Goal: Complete application form

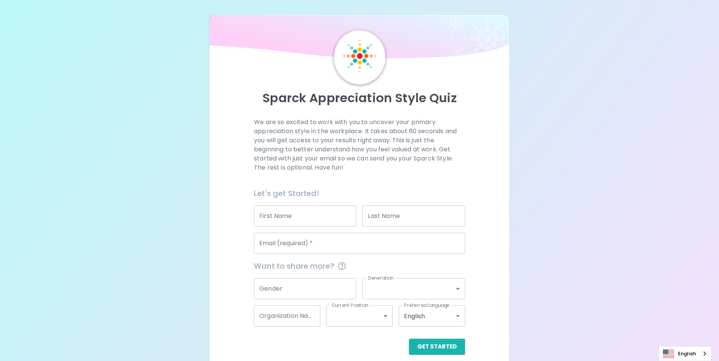
scroll to position [9, 0]
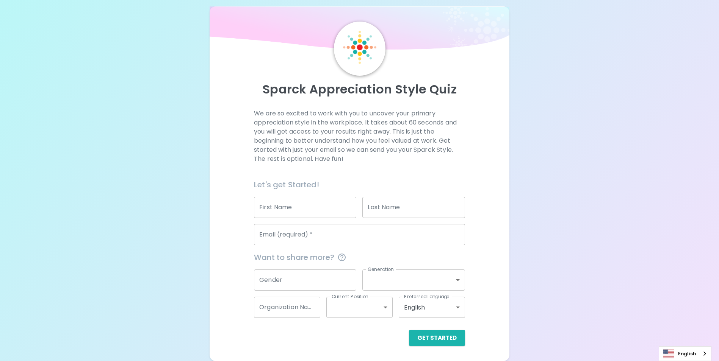
click at [266, 208] on input "First Name" at bounding box center [305, 207] width 102 height 21
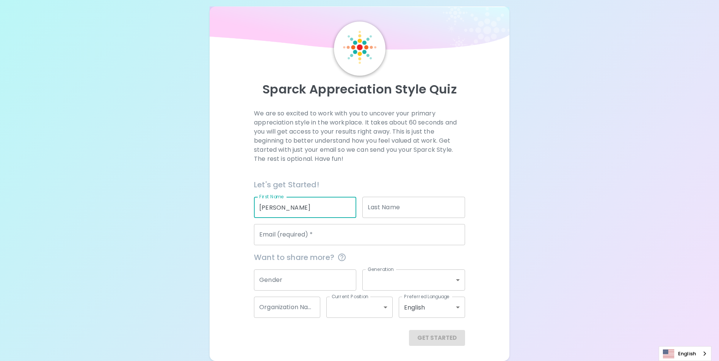
type input "[PERSON_NAME]"
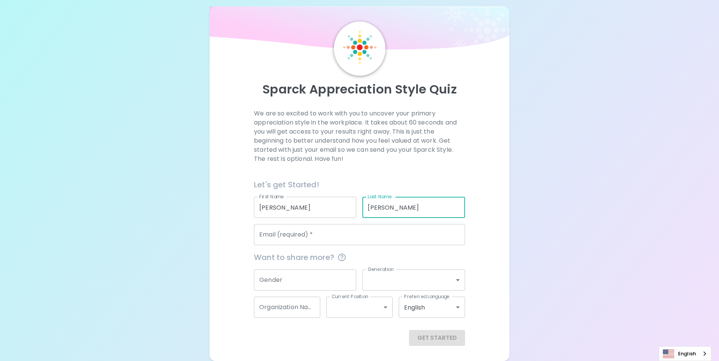
type input "[PERSON_NAME]"
click at [317, 238] on input "Email (required)   *" at bounding box center [359, 234] width 211 height 21
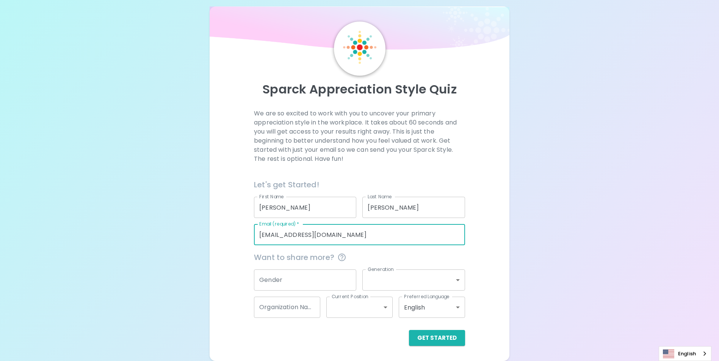
type input "[EMAIL_ADDRESS][DOMAIN_NAME]"
click at [527, 246] on div "Sparck Appreciation Style Quiz We are so excited to work with you to uncover yo…" at bounding box center [359, 176] width 719 height 370
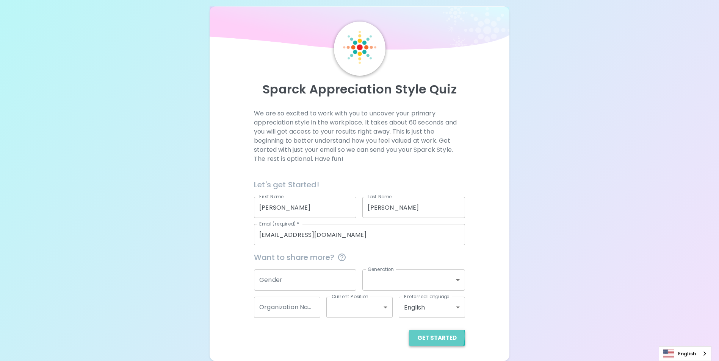
click at [430, 336] on button "Get Started" at bounding box center [437, 338] width 56 height 16
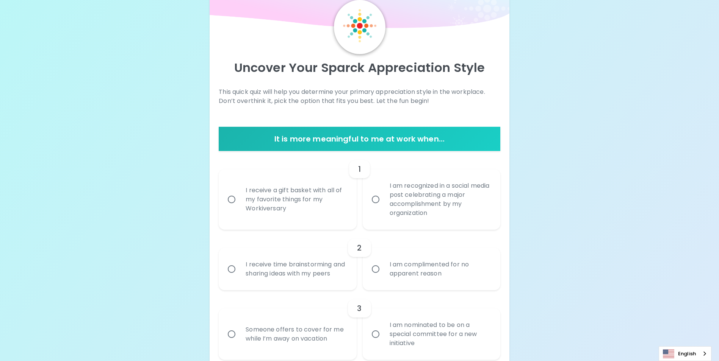
scroll to position [47, 0]
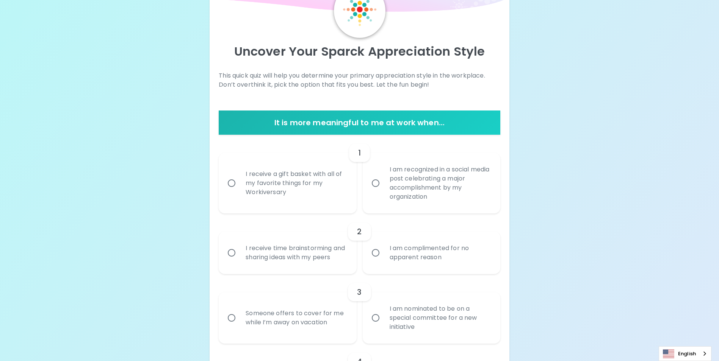
click at [322, 203] on div "I receive a gift basket with all of my favorite things for my Workiversary" at bounding box center [295, 183] width 113 height 45
click at [239, 191] on input "I receive a gift basket with all of my favorite things for my Workiversary" at bounding box center [232, 183] width 16 height 16
radio input "true"
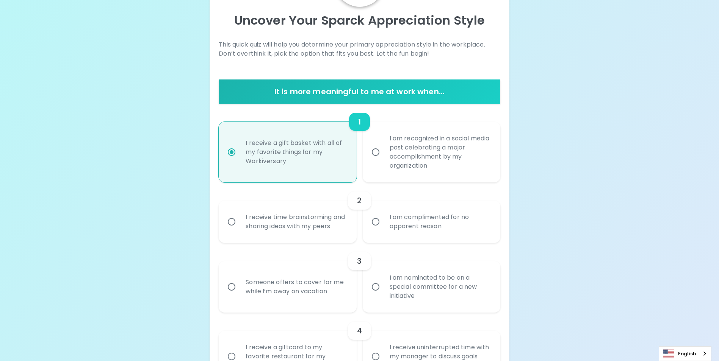
scroll to position [107, 0]
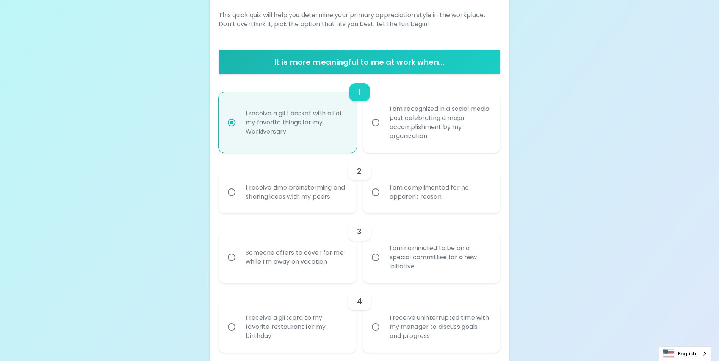
click at [443, 202] on div "I am complimented for no apparent reason" at bounding box center [439, 192] width 113 height 36
click at [383, 200] on input "I am complimented for no apparent reason" at bounding box center [376, 193] width 16 height 16
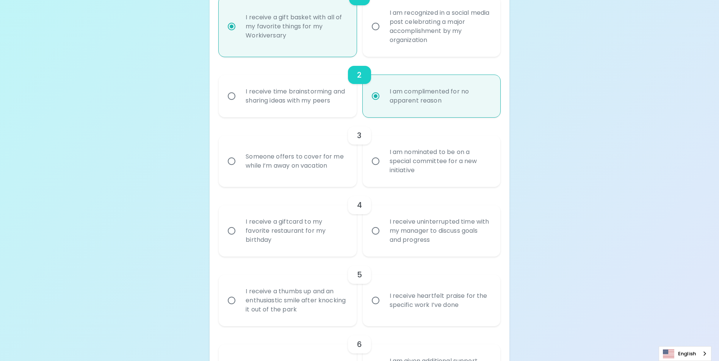
scroll to position [206, 0]
radio input "true"
click at [429, 175] on div "I am nominated to be on a special committee for a new initiative" at bounding box center [439, 158] width 113 height 45
click at [383, 167] on input "I am nominated to be on a special committee for a new initiative" at bounding box center [376, 159] width 16 height 16
radio input "false"
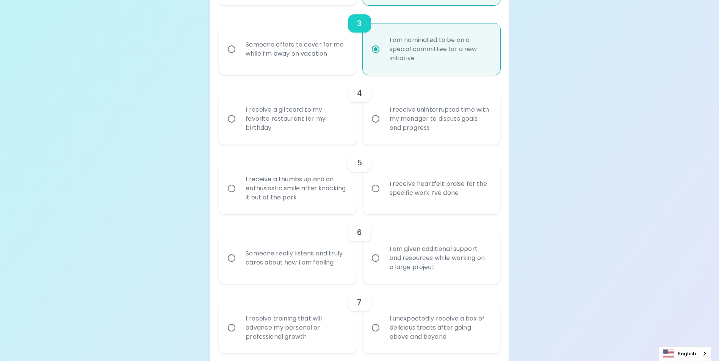
scroll to position [342, 0]
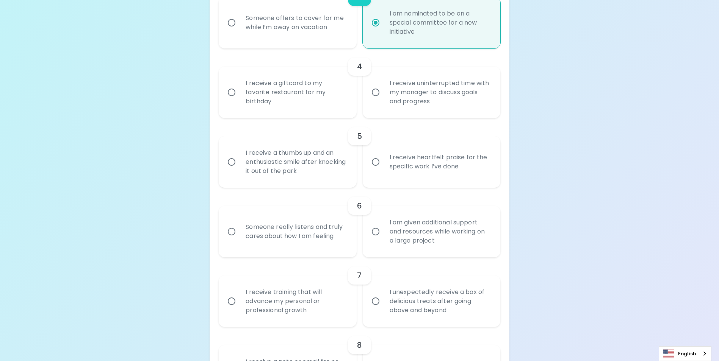
radio input "true"
click at [473, 180] on div "I receive heartfelt praise for the specific work I’ve done" at bounding box center [439, 162] width 113 height 36
click at [383, 170] on input "I receive heartfelt praise for the specific work I’ve done" at bounding box center [376, 162] width 16 height 16
radio input "false"
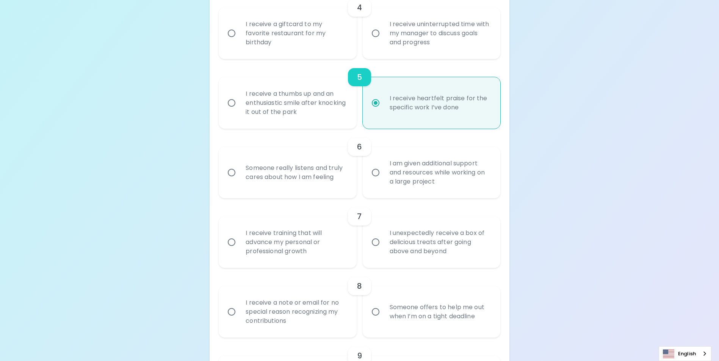
scroll to position [403, 0]
radio input "true"
click at [436, 51] on div "I receive uninterrupted time with my manager to discuss goals and progress" at bounding box center [439, 31] width 113 height 45
click at [383, 40] on input "I receive uninterrupted time with my manager to discuss goals and progress" at bounding box center [376, 32] width 16 height 16
radio input "false"
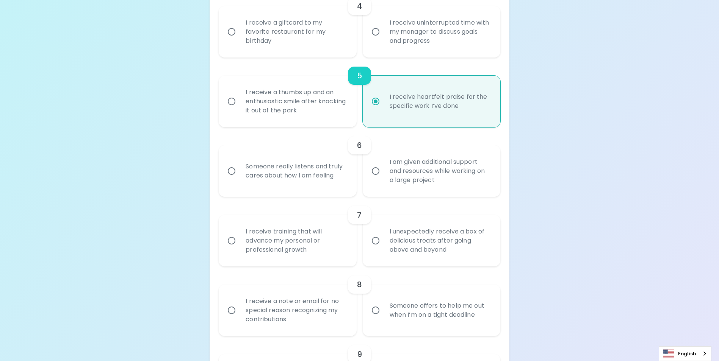
radio input "false"
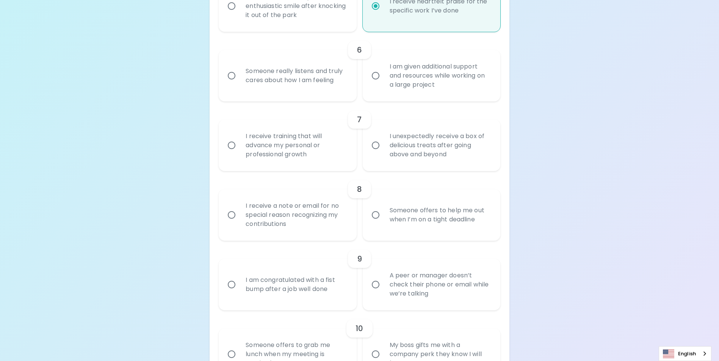
scroll to position [501, 0]
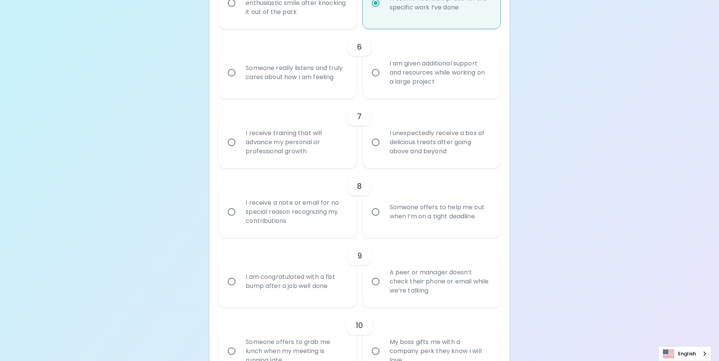
radio input "true"
click at [436, 92] on div "I am given additional support and resources while working on a large project" at bounding box center [439, 72] width 113 height 45
click at [383, 81] on input "I am given additional support and resources while working on a large project" at bounding box center [376, 73] width 16 height 16
radio input "false"
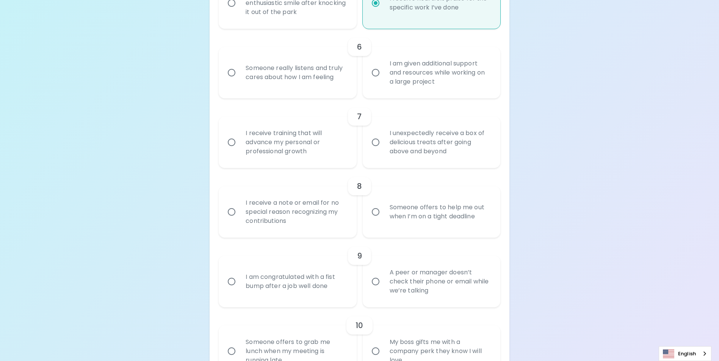
radio input "false"
radio input "true"
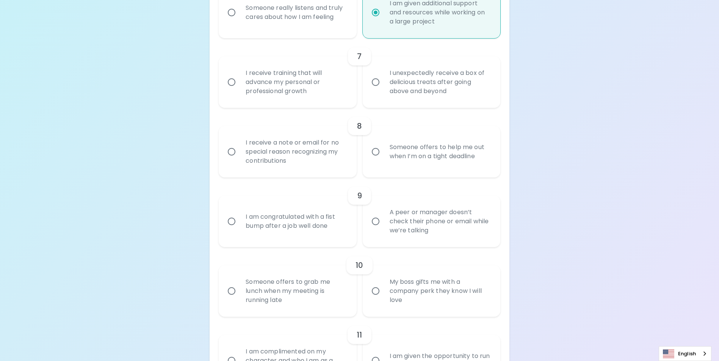
scroll to position [562, 0]
radio input "true"
click at [291, 96] on div "I receive training that will advance my personal or professional growth" at bounding box center [295, 81] width 113 height 45
click at [239, 90] on input "I receive training that will advance my personal or professional growth" at bounding box center [232, 82] width 16 height 16
radio input "false"
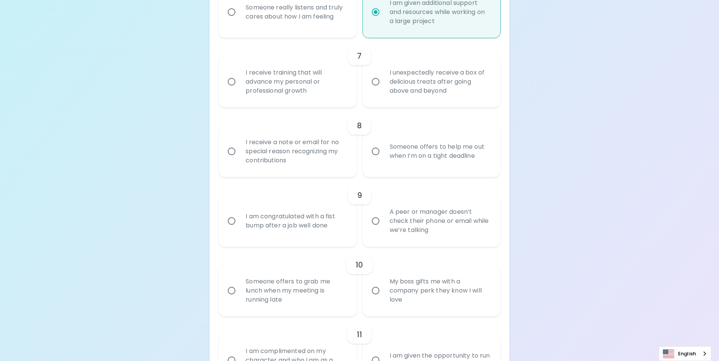
radio input "false"
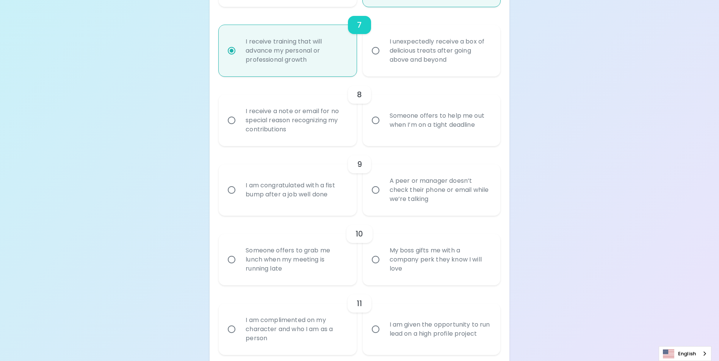
scroll to position [623, 0]
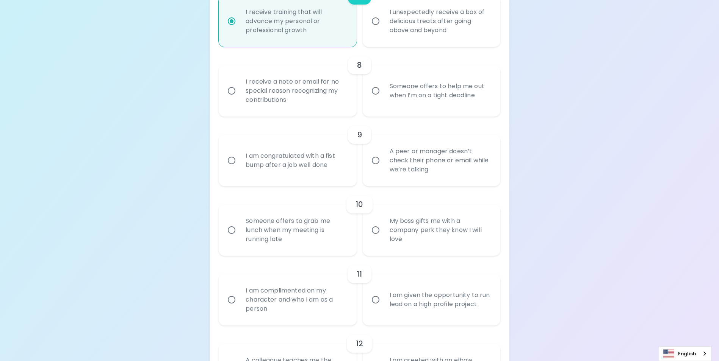
radio input "true"
click at [404, 104] on div "Someone offers to help me out when I’m on a tight deadline" at bounding box center [439, 91] width 113 height 36
click at [383, 99] on input "Someone offers to help me out when I’m on a tight deadline" at bounding box center [376, 91] width 16 height 16
radio input "false"
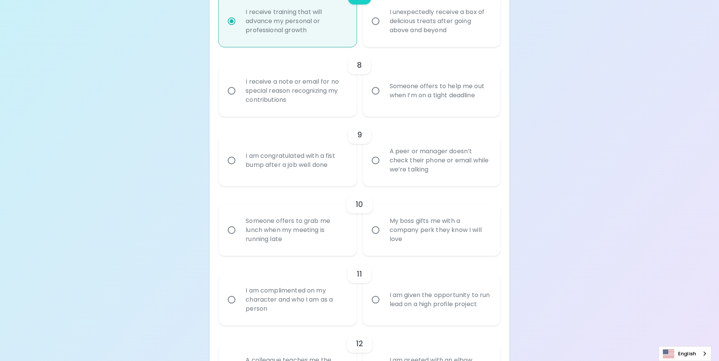
radio input "false"
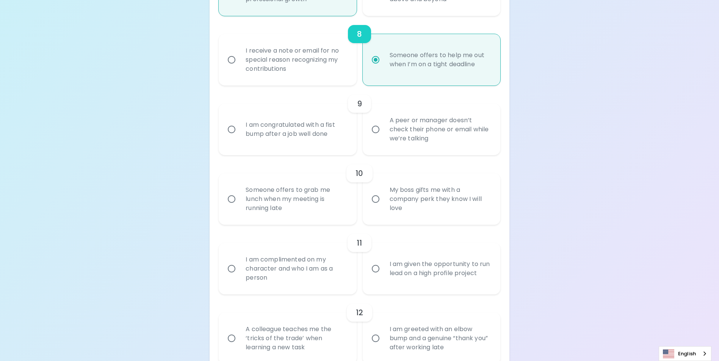
scroll to position [683, 0]
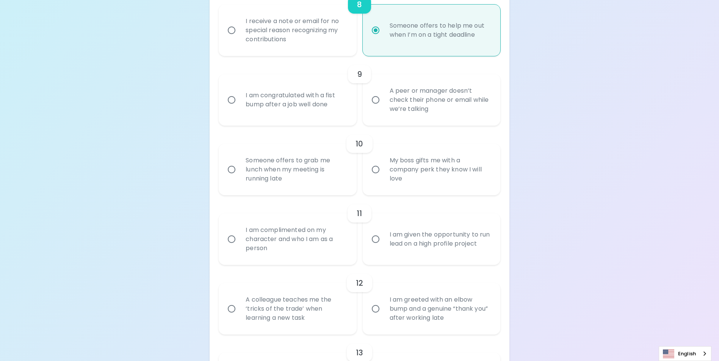
radio input "true"
click at [330, 126] on label "I am congratulated with a fist bump after a job well done" at bounding box center [283, 100] width 138 height 52
click at [239, 108] on input "I am congratulated with a fist bump after a job well done" at bounding box center [232, 100] width 16 height 16
radio input "false"
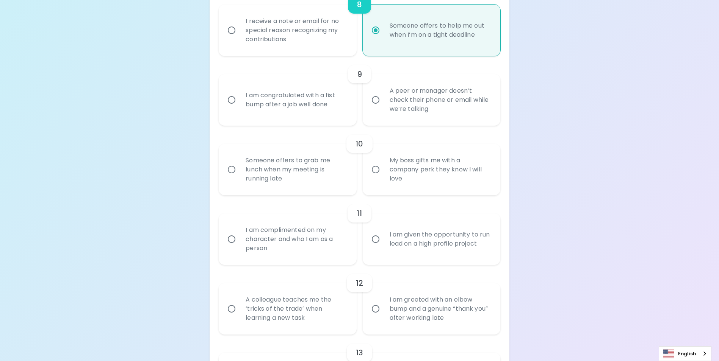
radio input "false"
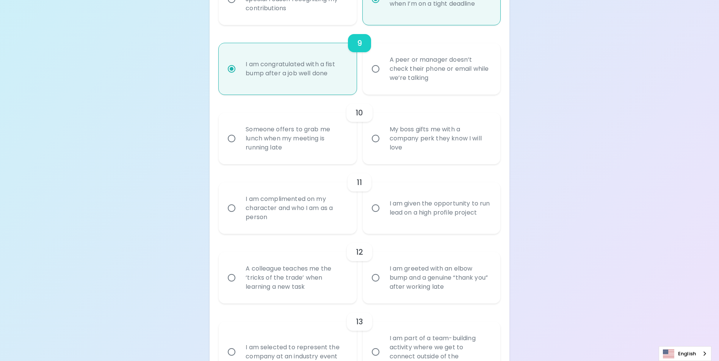
scroll to position [744, 0]
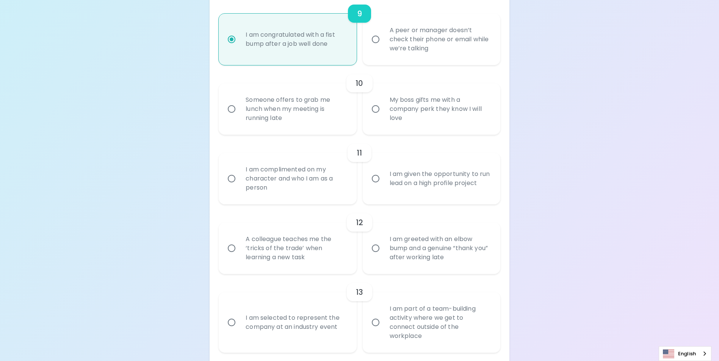
radio input "true"
click at [319, 125] on div "Someone offers to grab me lunch when my meeting is running late" at bounding box center [295, 108] width 113 height 45
click at [239, 117] on input "Someone offers to grab me lunch when my meeting is running late" at bounding box center [232, 109] width 16 height 16
radio input "false"
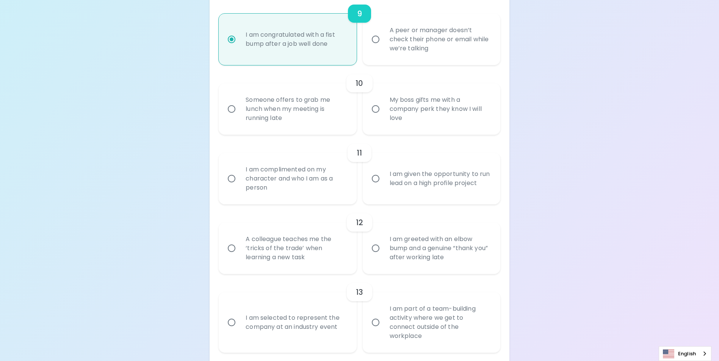
radio input "false"
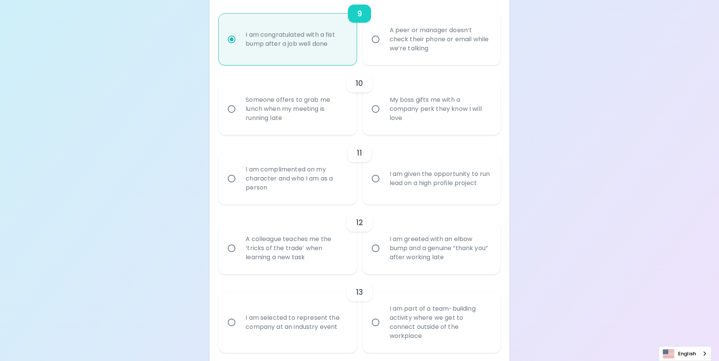
radio input "false"
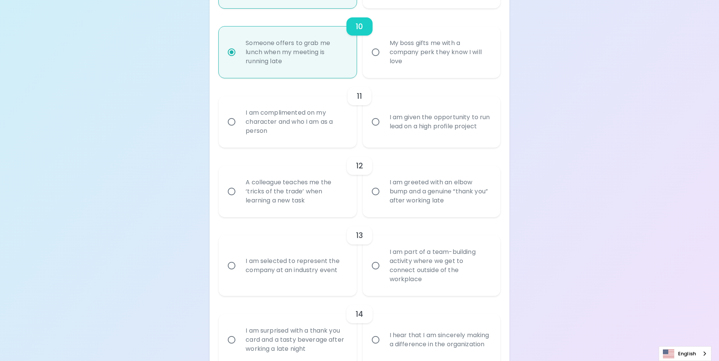
scroll to position [804, 0]
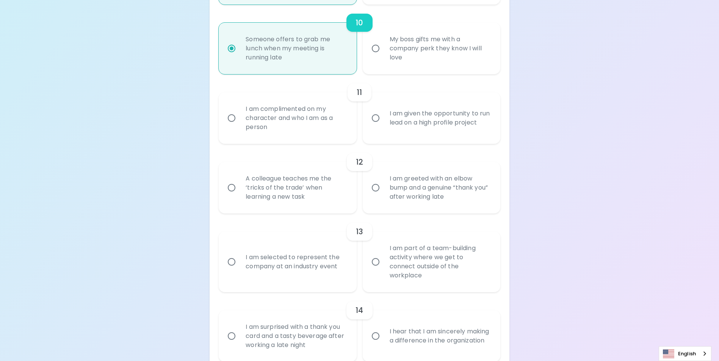
radio input "true"
click at [331, 140] on div "I am complimented on my character and who I am as a person" at bounding box center [295, 117] width 113 height 45
click at [239, 126] on input "I am complimented on my character and who I am as a person" at bounding box center [232, 118] width 16 height 16
radio input "false"
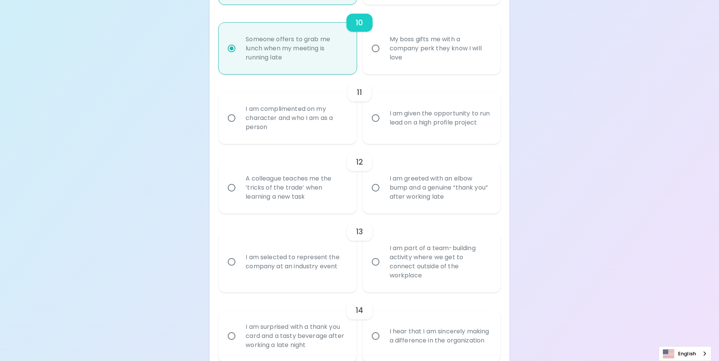
radio input "false"
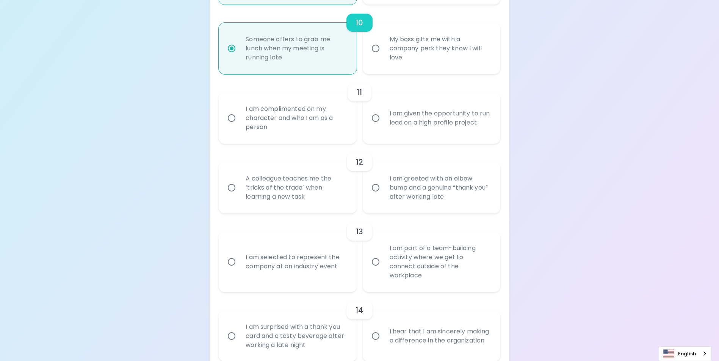
radio input "false"
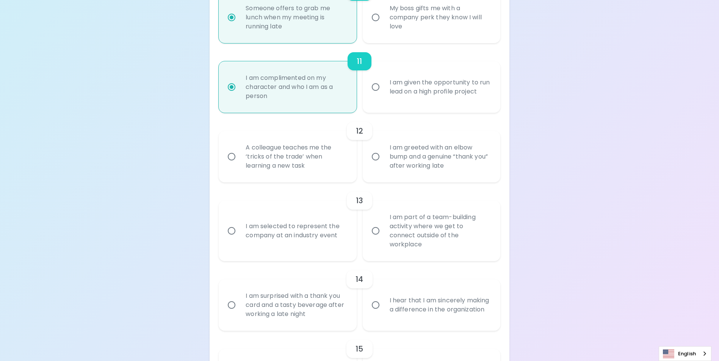
scroll to position [865, 0]
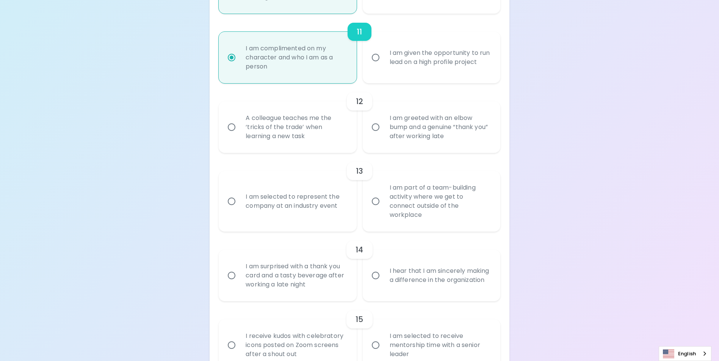
radio input "true"
click at [484, 150] on div "I am greeted with an elbow bump and a genuine “thank you” after working late" at bounding box center [439, 127] width 113 height 45
click at [383, 135] on input "I am greeted with an elbow bump and a genuine “thank you” after working late" at bounding box center [376, 127] width 16 height 16
radio input "false"
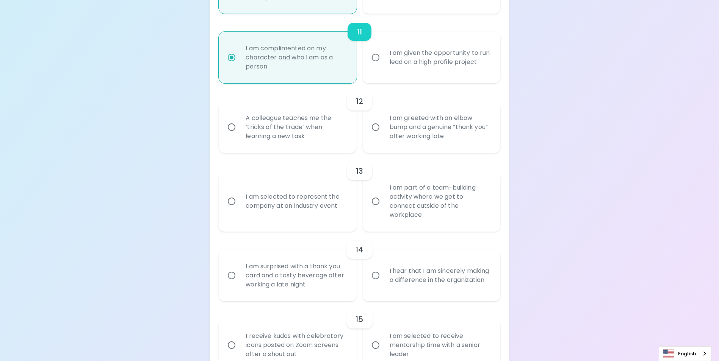
radio input "false"
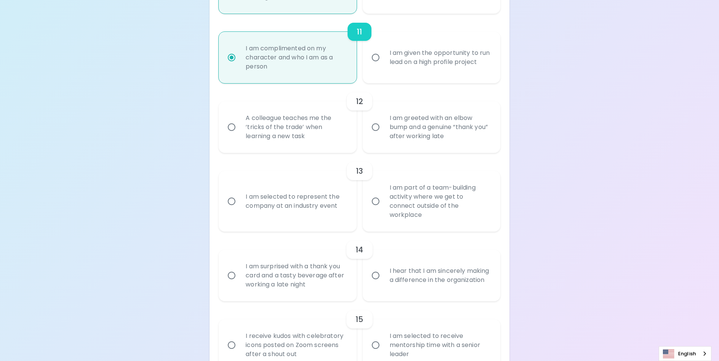
radio input "false"
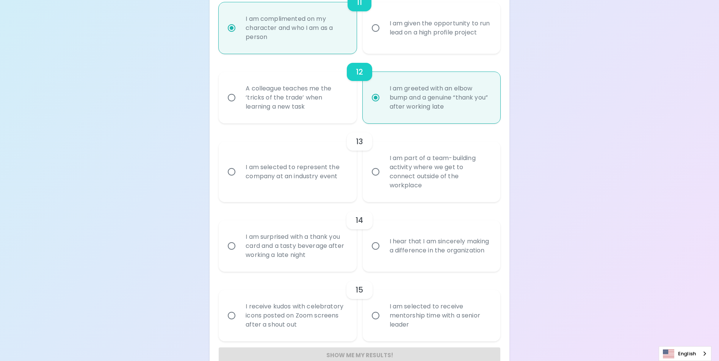
scroll to position [912, 0]
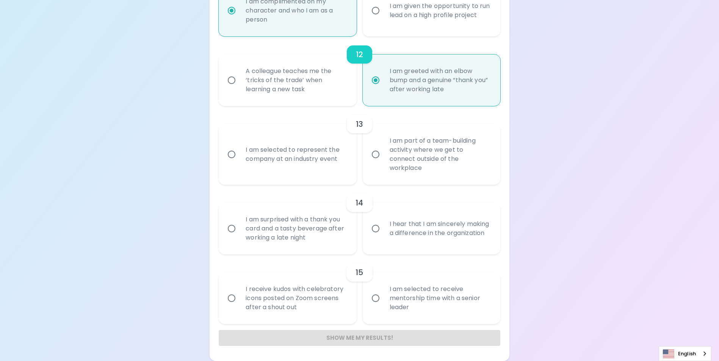
radio input "true"
click at [440, 174] on div "I am part of a team-building activity where we get to connect outside of the wo…" at bounding box center [439, 154] width 113 height 55
click at [383, 163] on input "I am part of a team-building activity where we get to connect outside of the wo…" at bounding box center [376, 155] width 16 height 16
radio input "false"
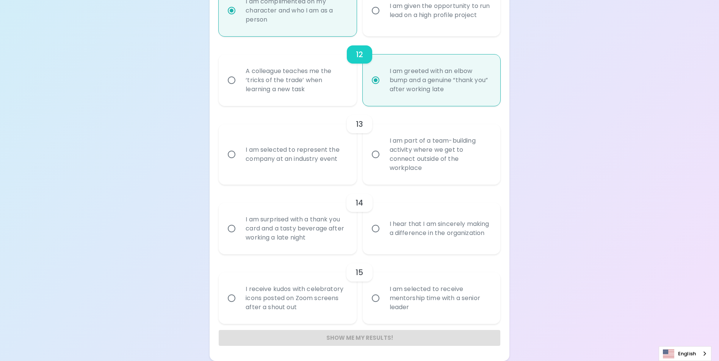
radio input "false"
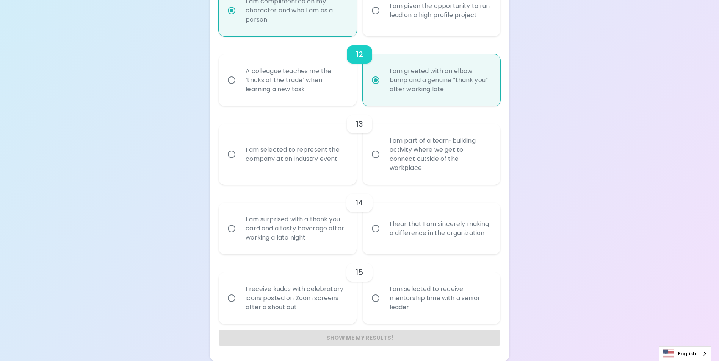
radio input "false"
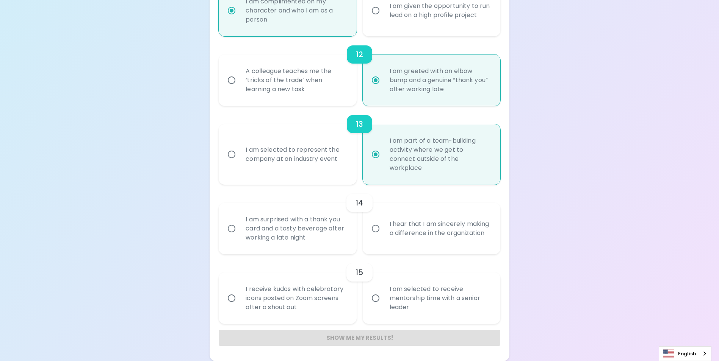
radio input "true"
click at [385, 239] on div "I hear that I am sincerely making a difference in the organization" at bounding box center [439, 229] width 113 height 36
click at [383, 237] on input "I hear that I am sincerely making a difference in the organization" at bounding box center [376, 229] width 16 height 16
radio input "false"
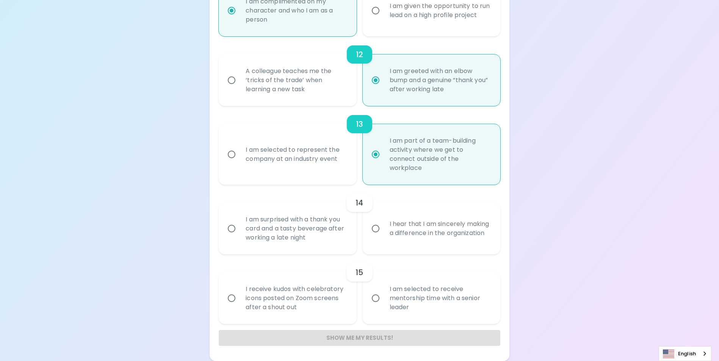
radio input "false"
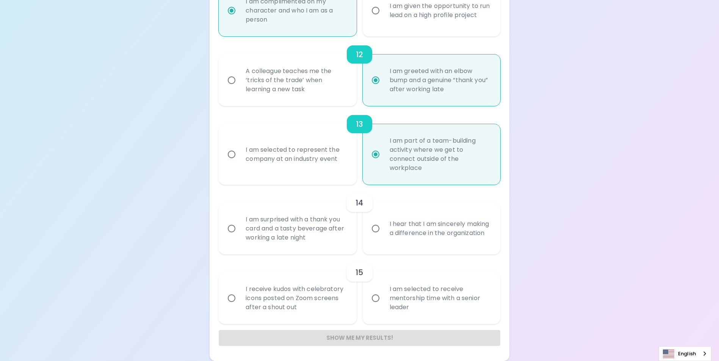
radio input "false"
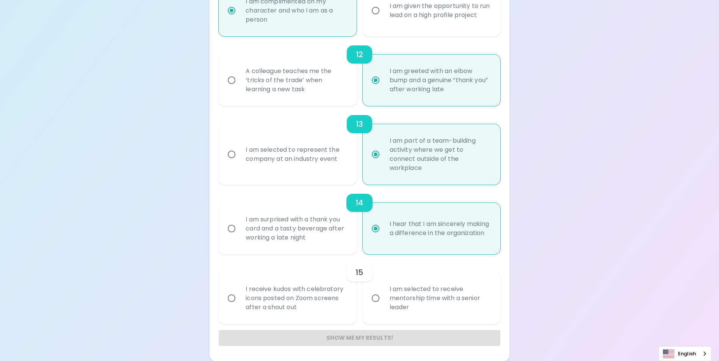
radio input "true"
click at [319, 297] on div "I receive kudos with celebratory icons posted on Zoom screens after a shout out" at bounding box center [295, 298] width 113 height 45
click at [239, 297] on input "I receive kudos with celebratory icons posted on Zoom screens after a shout out" at bounding box center [232, 299] width 16 height 16
radio input "false"
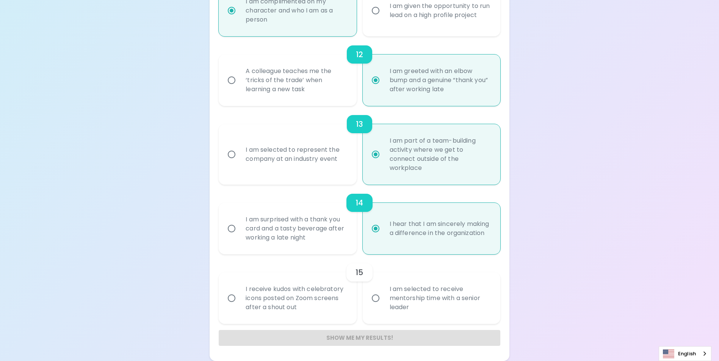
radio input "false"
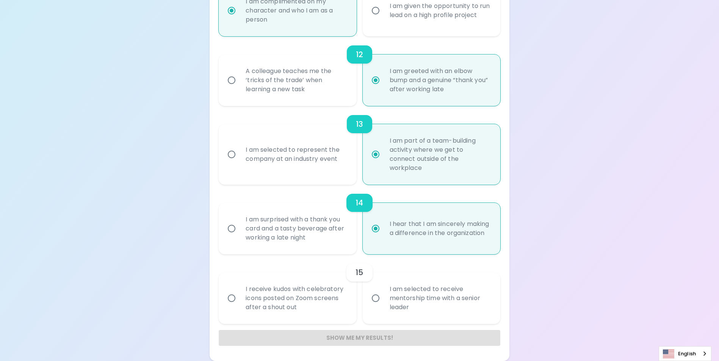
radio input "false"
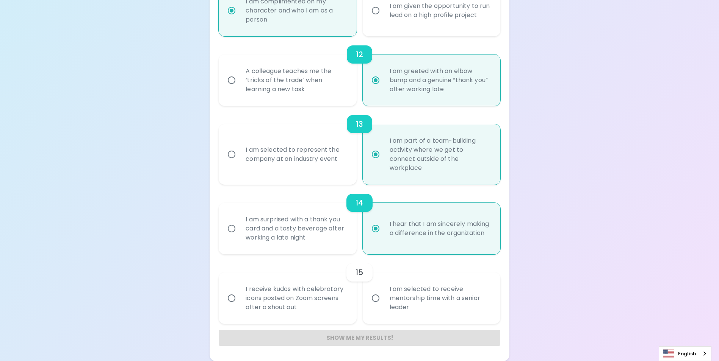
radio input "false"
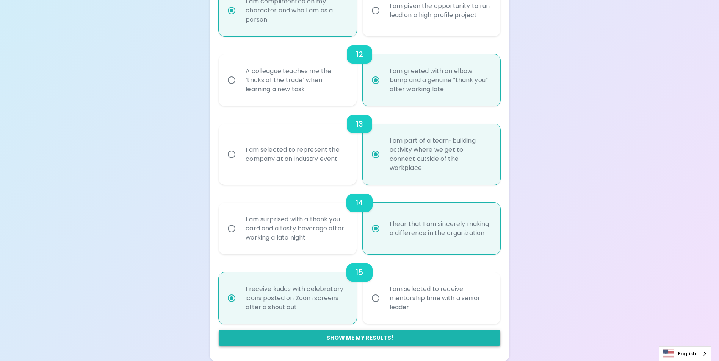
radio input "true"
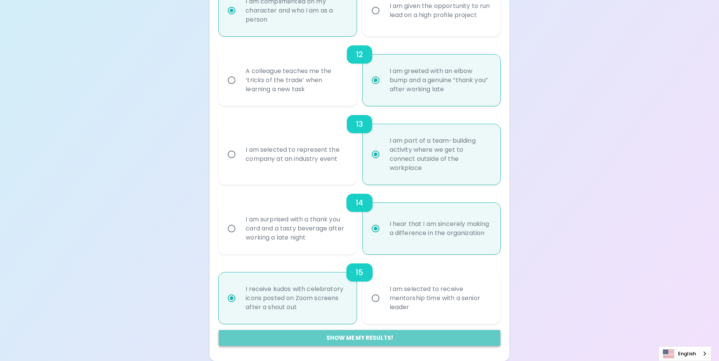
click at [394, 339] on button "Show me my results!" at bounding box center [359, 338] width 281 height 16
radio input "false"
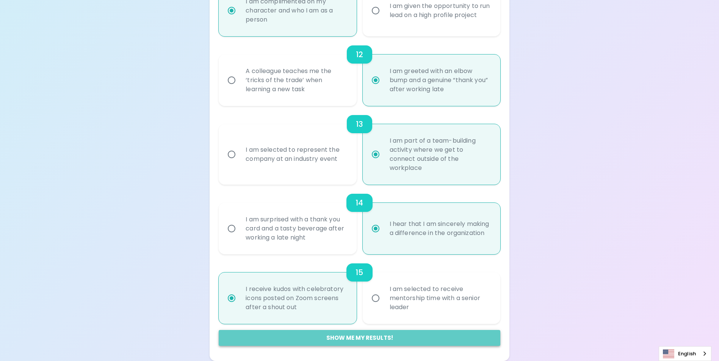
radio input "false"
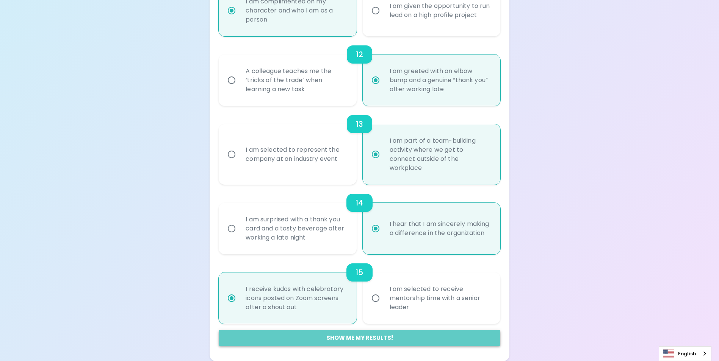
radio input "false"
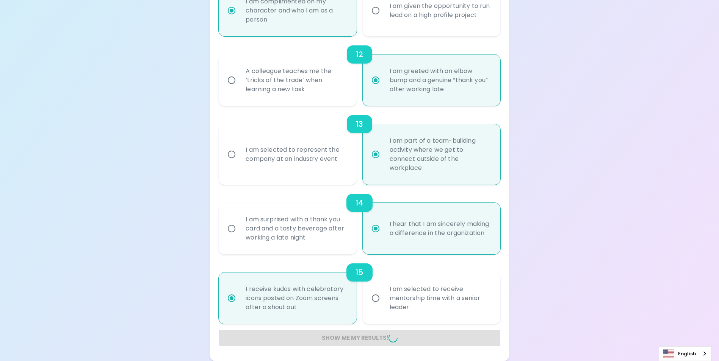
radio input "false"
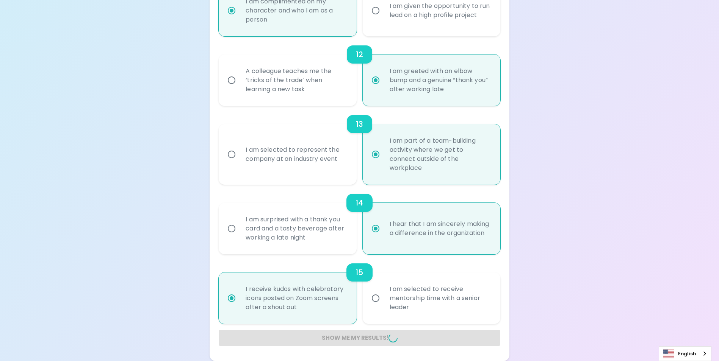
radio input "false"
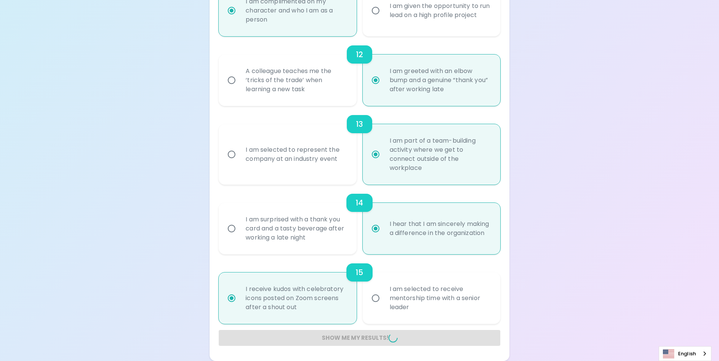
radio input "false"
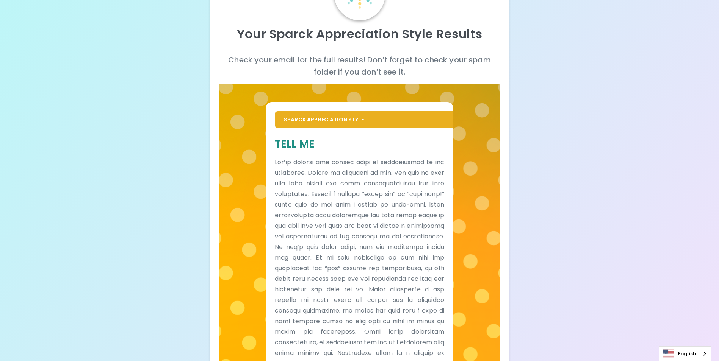
scroll to position [127, 0]
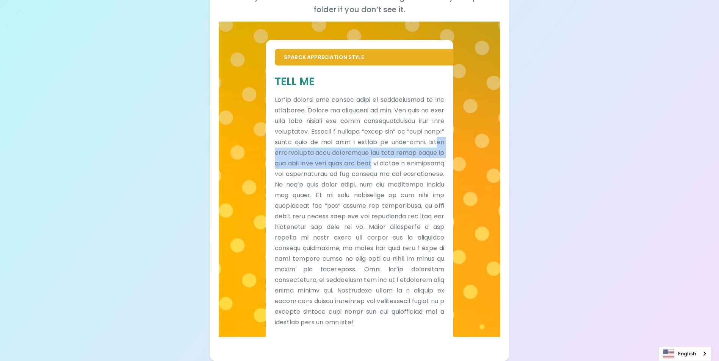
drag, startPoint x: 318, startPoint y: 154, endPoint x: 454, endPoint y: 163, distance: 136.7
click at [454, 163] on div "Sparck Appreciation Style Tell Me" at bounding box center [359, 180] width 281 height 316
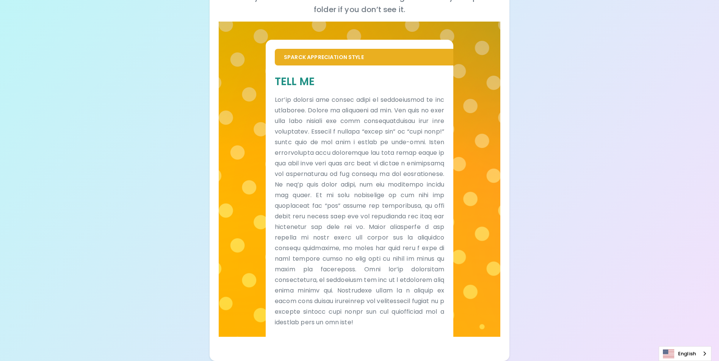
drag, startPoint x: 454, startPoint y: 163, endPoint x: 431, endPoint y: 193, distance: 37.8
click at [431, 193] on p at bounding box center [359, 211] width 169 height 233
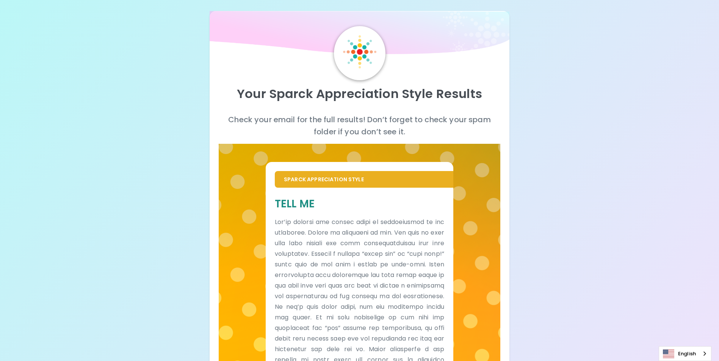
scroll to position [0, 0]
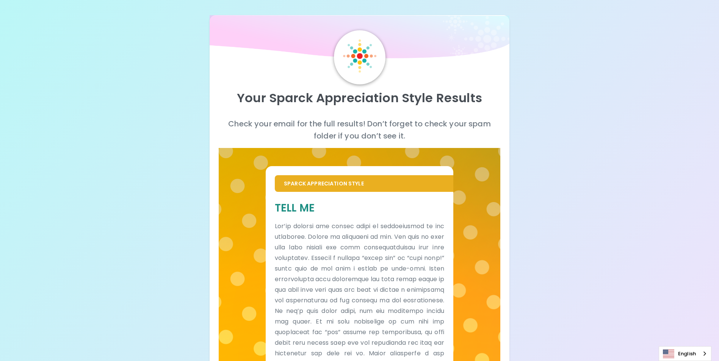
click at [501, 183] on div "Your Sparck Appreciation Style Results Check your email for the full results! D…" at bounding box center [359, 251] width 299 height 473
